Goal: Contribute content

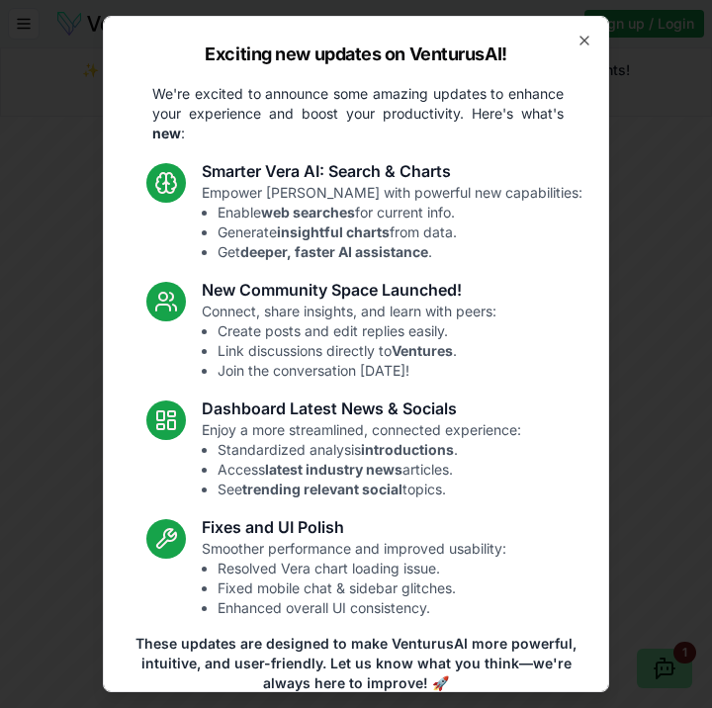
scroll to position [88, 0]
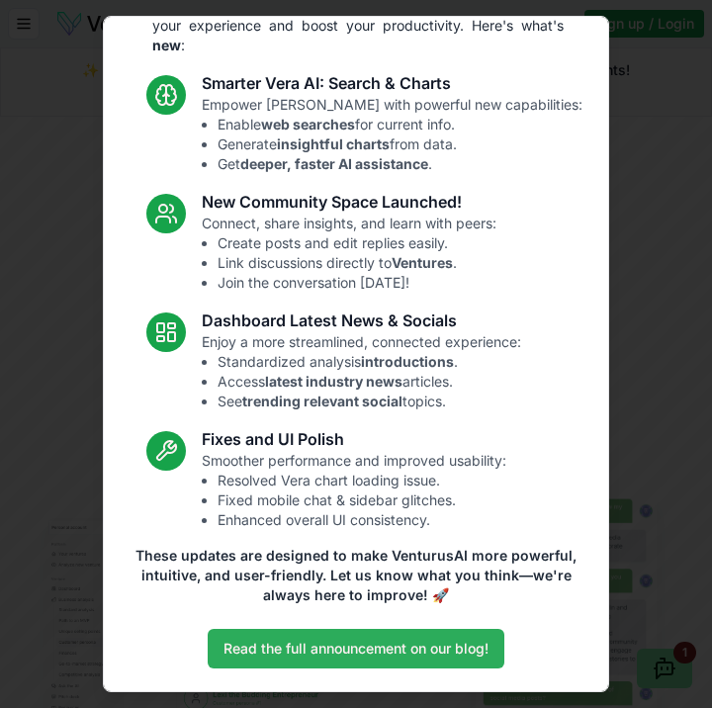
click at [351, 646] on link "Read the full announcement on our blog!" at bounding box center [356, 649] width 297 height 40
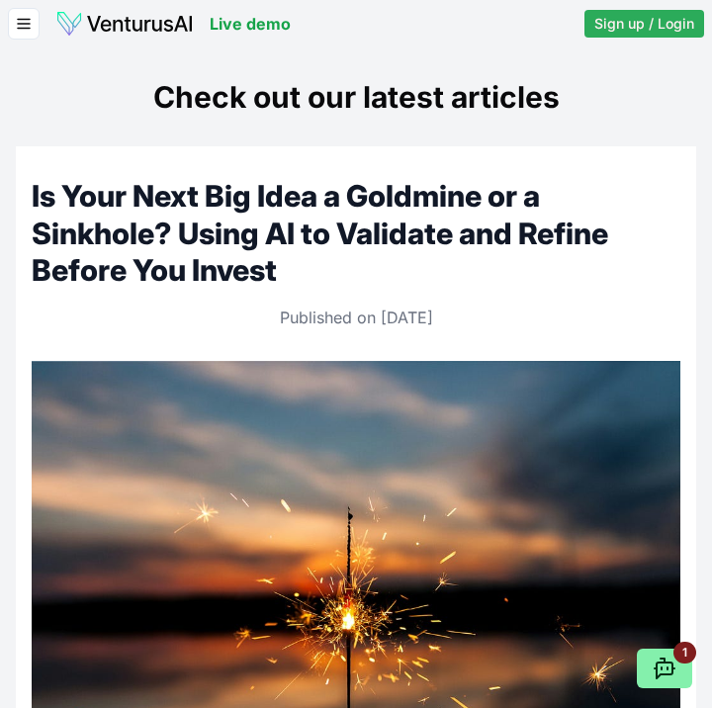
click at [661, 26] on span "Sign up / Login" at bounding box center [644, 24] width 100 height 20
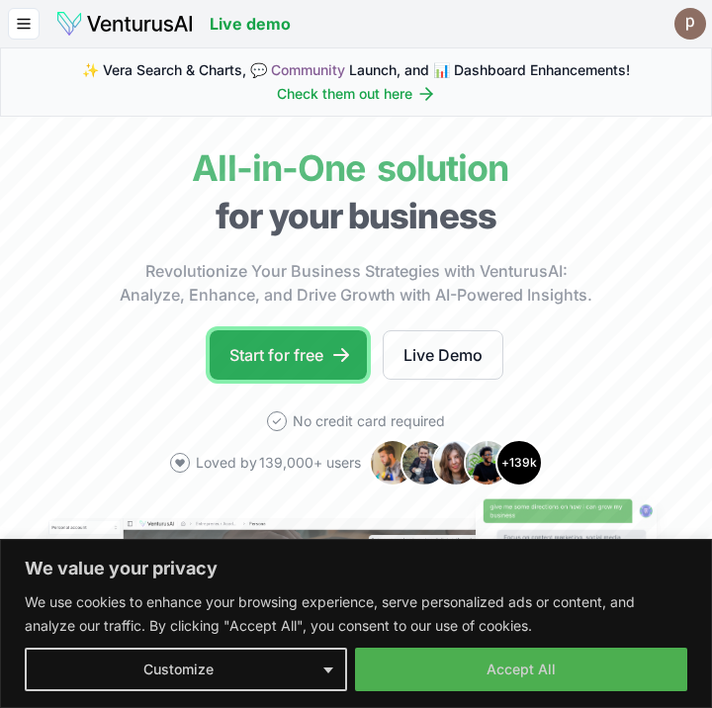
click at [229, 348] on link "Start for free" at bounding box center [288, 354] width 157 height 49
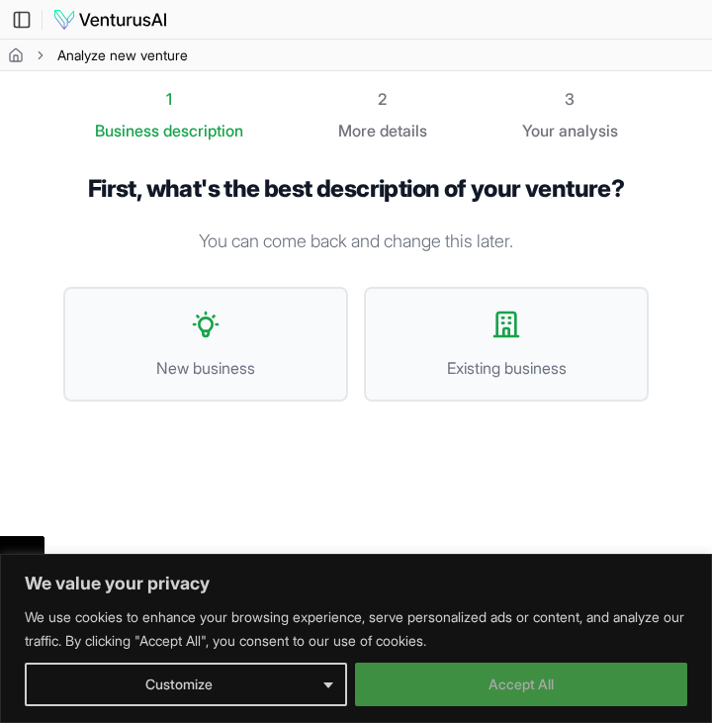
click at [476, 685] on button "Accept All" at bounding box center [521, 685] width 332 height 44
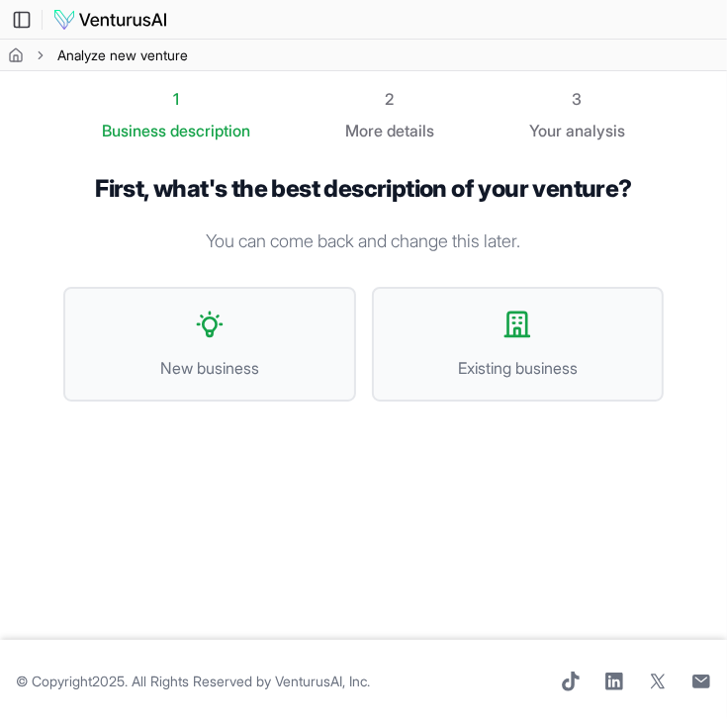
click at [386, 511] on div "1 Business description 2 More details 3 Your analysis First, what's the best de…" at bounding box center [363, 355] width 663 height 537
click at [175, 335] on button "New business" at bounding box center [209, 344] width 293 height 115
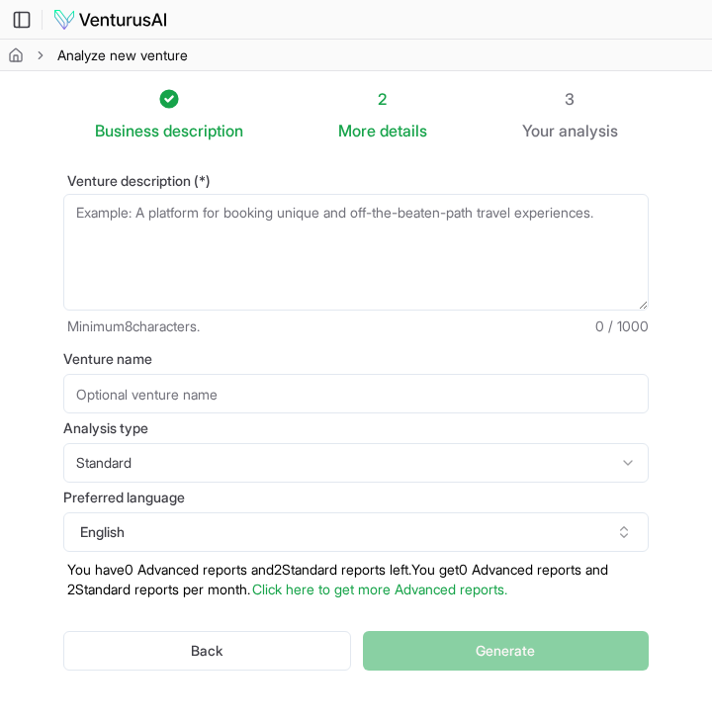
scroll to position [109, 0]
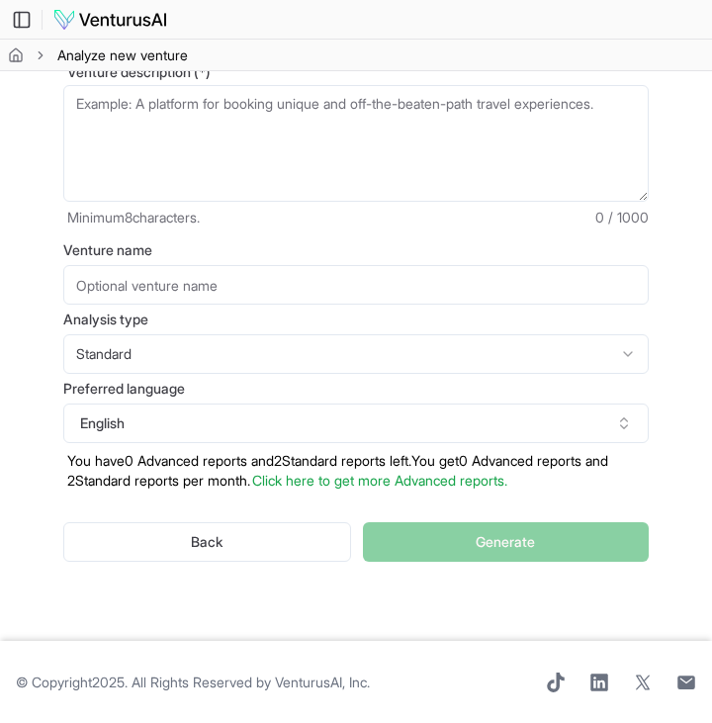
click at [107, 298] on input "Venture name" at bounding box center [355, 285] width 585 height 40
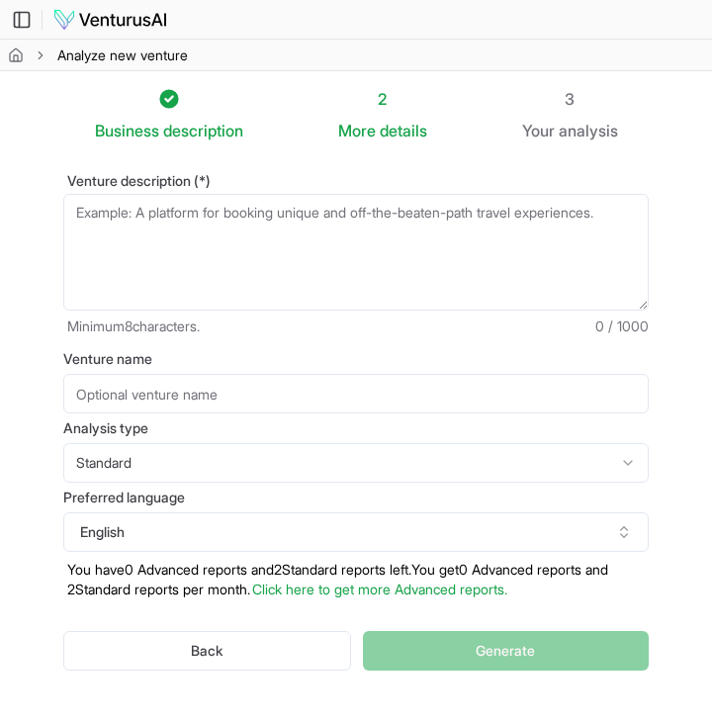
click at [105, 215] on textarea "Venture description (*)" at bounding box center [355, 252] width 585 height 117
